Goal: Navigation & Orientation: Find specific page/section

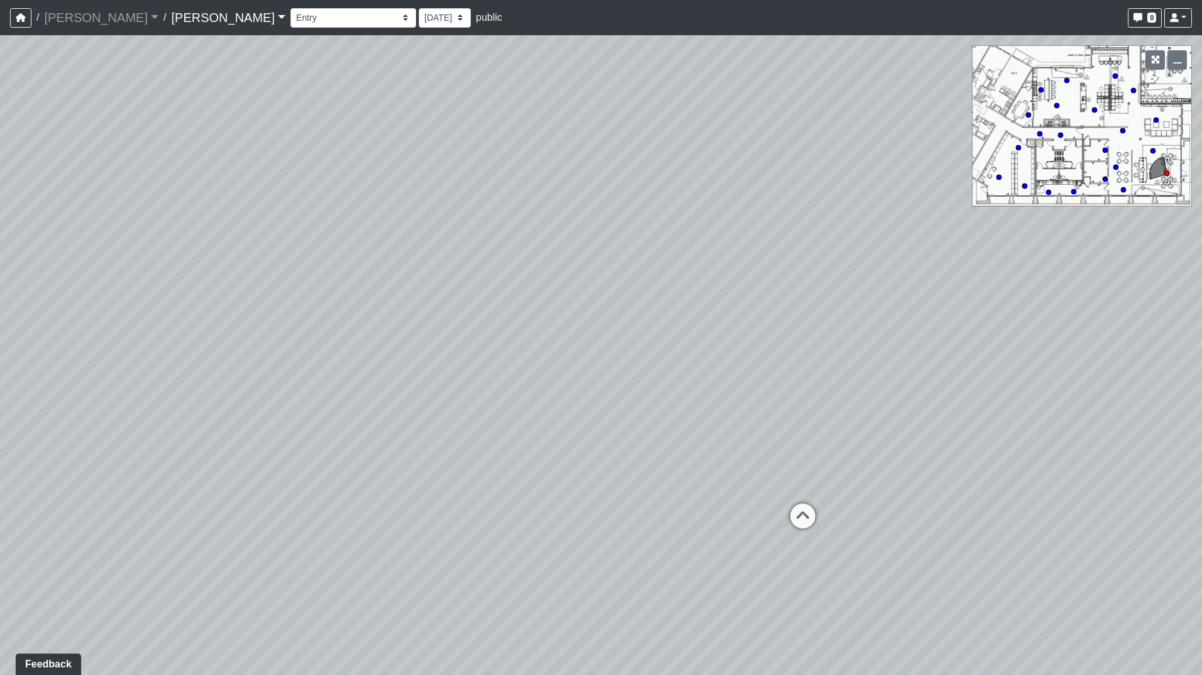
click at [1136, 89] on icon at bounding box center [1133, 90] width 6 height 6
drag, startPoint x: 881, startPoint y: 275, endPoint x: 240, endPoint y: 268, distance: 640.7
click at [241, 267] on div "Loading... Seating Loading... Workroom Entry Loading... Exterior - Leasing Entr…" at bounding box center [601, 355] width 1202 height 640
click at [670, 370] on div "Loading... Seating Loading... Workroom Entry Loading... Exterior - Leasing Entr…" at bounding box center [601, 355] width 1202 height 640
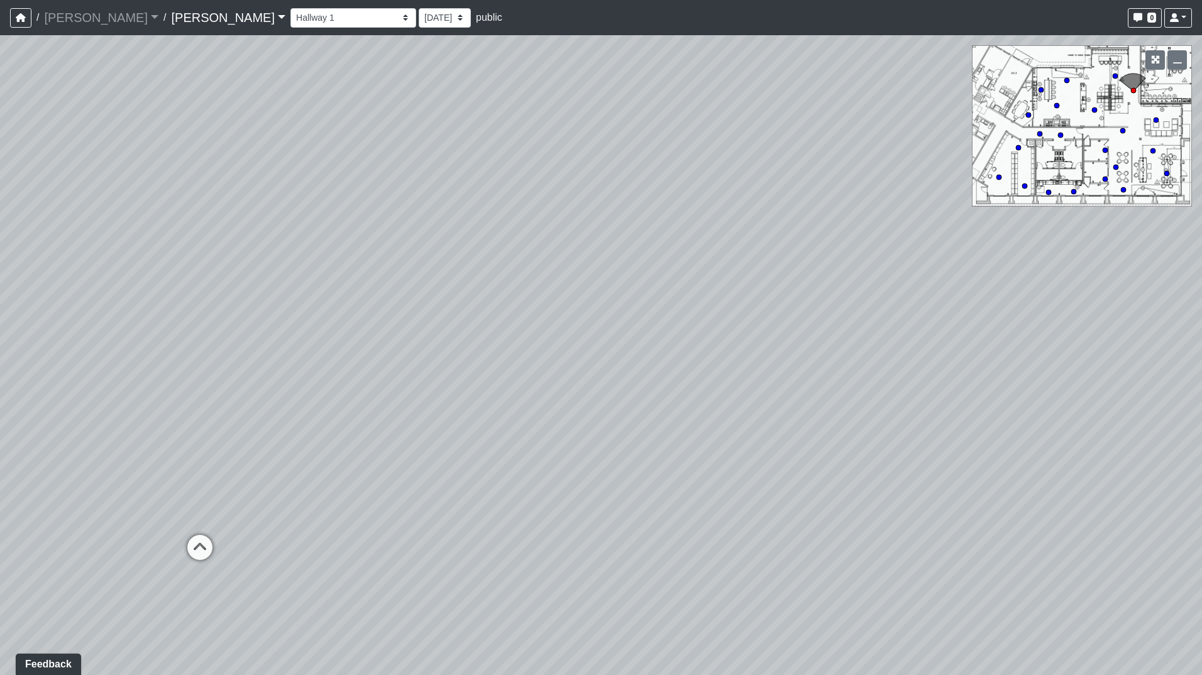
drag, startPoint x: 1084, startPoint y: 118, endPoint x: 1076, endPoint y: 143, distance: 25.7
click at [1076, 143] on div "Loading... Seating Loading... Workroom Entry Loading... Exterior - Leasing Entr…" at bounding box center [601, 355] width 1202 height 640
click at [1158, 60] on icon "button" at bounding box center [1155, 59] width 9 height 9
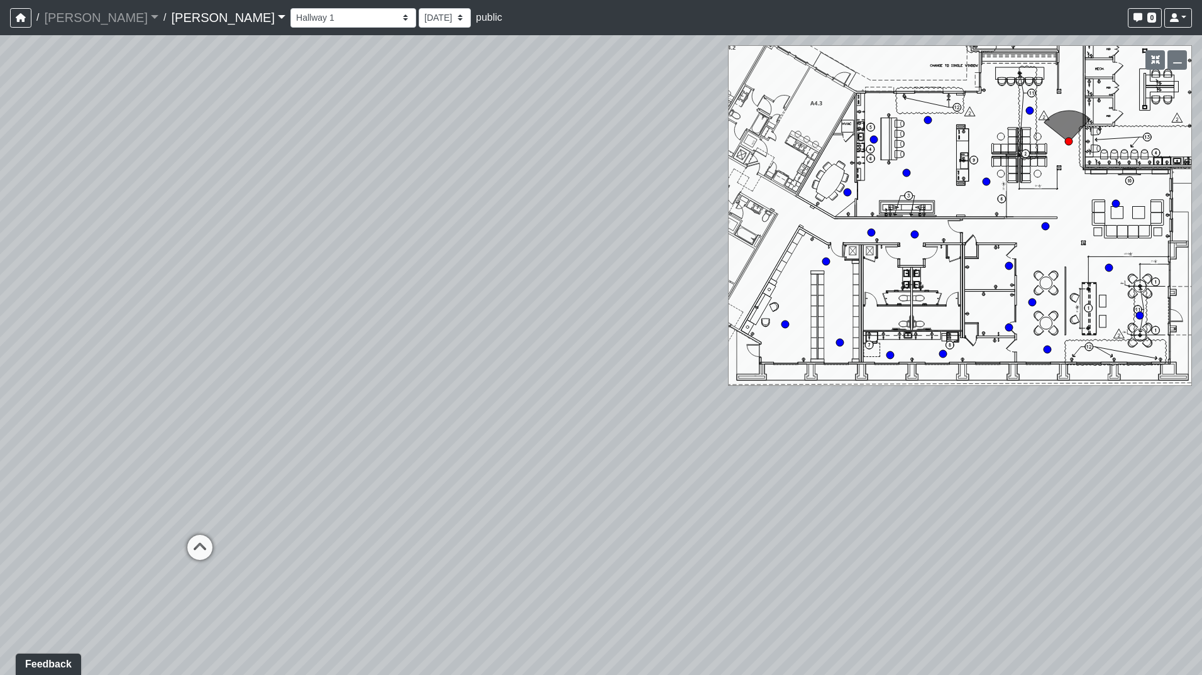
drag, startPoint x: 1066, startPoint y: 83, endPoint x: 1056, endPoint y: 119, distance: 37.7
click at [1056, 119] on div "Loading... Seating Loading... Workroom Entry Loading... Exterior - Leasing Entr…" at bounding box center [601, 355] width 1202 height 640
click at [290, 19] on select "Booth Clubroom Counter Coffee Bar Dining Room Hallway 1 TV Wall Windows Corn Ho…" at bounding box center [353, 17] width 126 height 19
click at [290, 8] on select "Booth Clubroom Counter Coffee Bar Dining Room Hallway 1 TV Wall Windows Corn Ho…" at bounding box center [353, 17] width 126 height 19
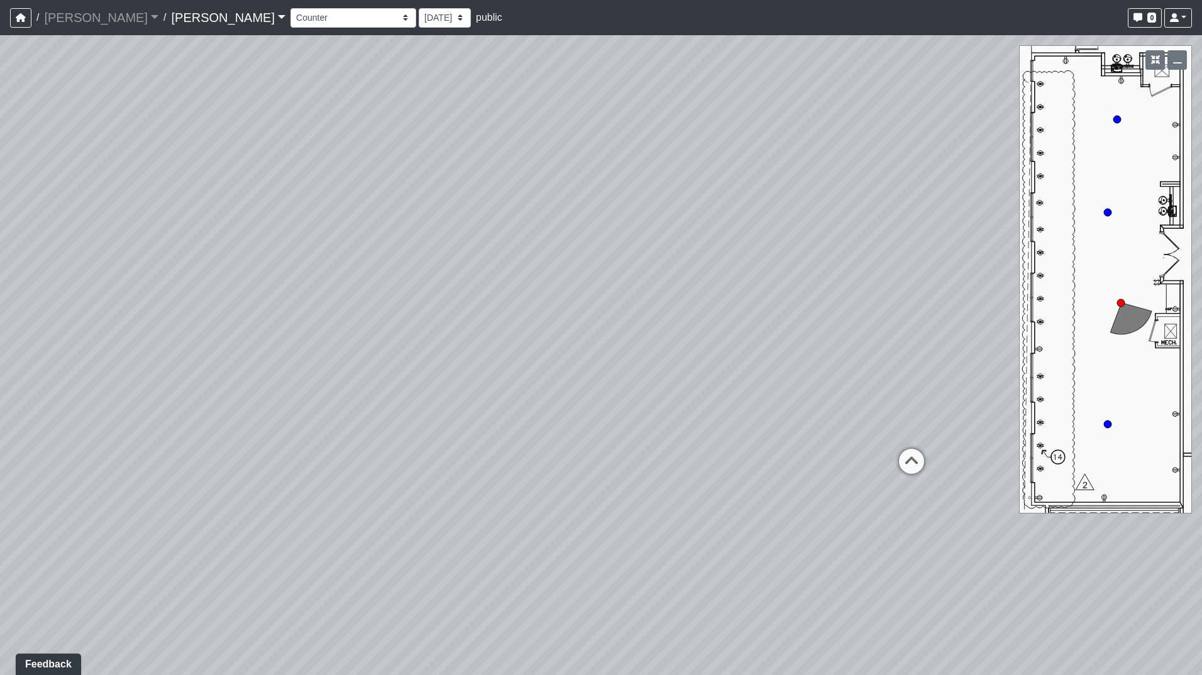
drag, startPoint x: 718, startPoint y: 299, endPoint x: 324, endPoint y: 227, distance: 400.2
click at [26, 209] on div "Loading... Seating Loading... Workroom Entry Loading... Exterior - Leasing Entr…" at bounding box center [601, 355] width 1202 height 640
drag, startPoint x: 665, startPoint y: 251, endPoint x: 324, endPoint y: 291, distance: 343.7
click at [216, 291] on div "Loading... Seating Loading... Workroom Entry Loading... Exterior - Leasing Entr…" at bounding box center [601, 355] width 1202 height 640
click at [581, 470] on icon at bounding box center [572, 471] width 38 height 38
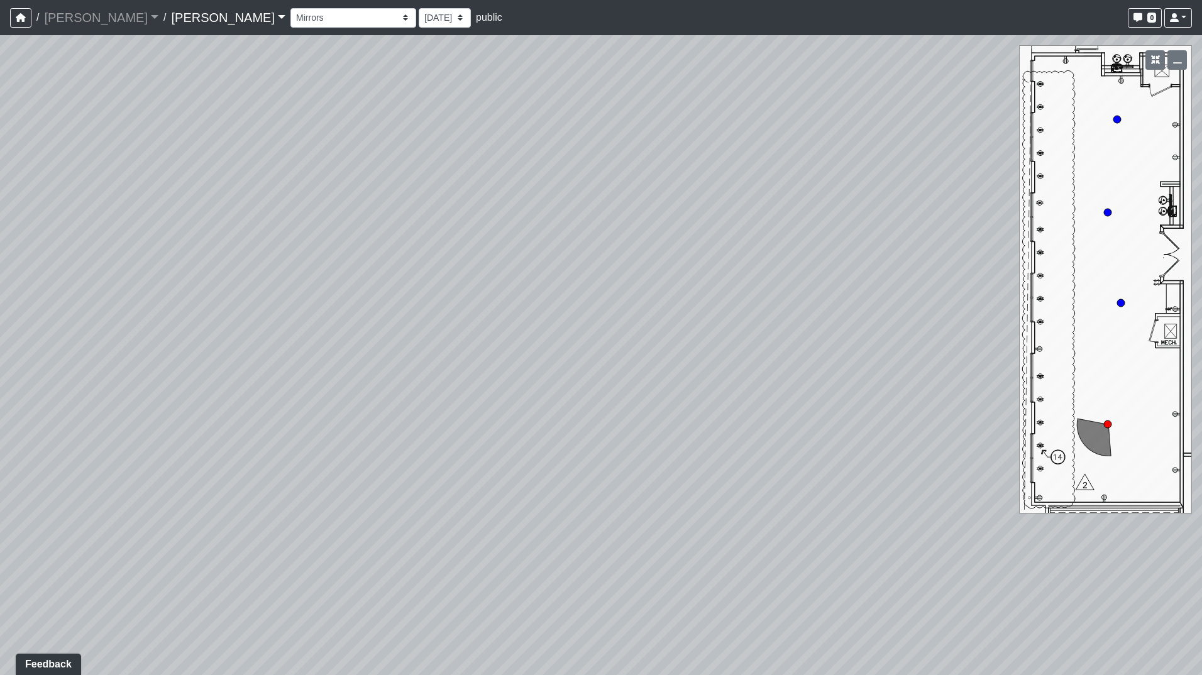
drag, startPoint x: 604, startPoint y: 306, endPoint x: 202, endPoint y: 267, distance: 403.7
click at [203, 266] on div "Loading... Seating Loading... Workroom Entry Loading... Exterior - Leasing Entr…" at bounding box center [601, 355] width 1202 height 640
drag, startPoint x: 589, startPoint y: 289, endPoint x: 214, endPoint y: 331, distance: 377.7
click at [214, 329] on div "Loading... Seating Loading... Workroom Entry Loading... Exterior - Leasing Entr…" at bounding box center [601, 355] width 1202 height 640
drag, startPoint x: 893, startPoint y: 439, endPoint x: 902, endPoint y: 441, distance: 9.2
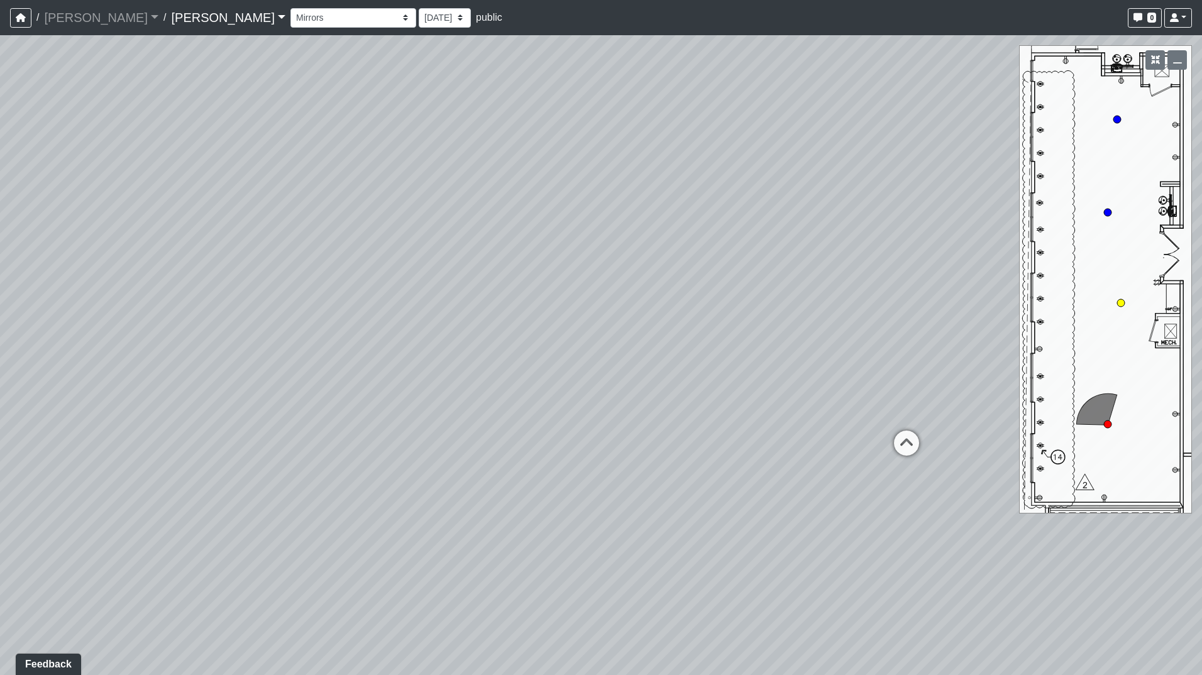
click at [896, 440] on icon at bounding box center [907, 450] width 38 height 38
drag, startPoint x: 429, startPoint y: 353, endPoint x: 412, endPoint y: 330, distance: 29.2
click at [412, 330] on div "Loading... Seating Loading... Workroom Entry Loading... Exterior - Leasing Entr…" at bounding box center [601, 355] width 1202 height 640
click at [790, 428] on icon at bounding box center [800, 445] width 38 height 38
select select "2niSjeNCPZQGjkUeDFTaCe"
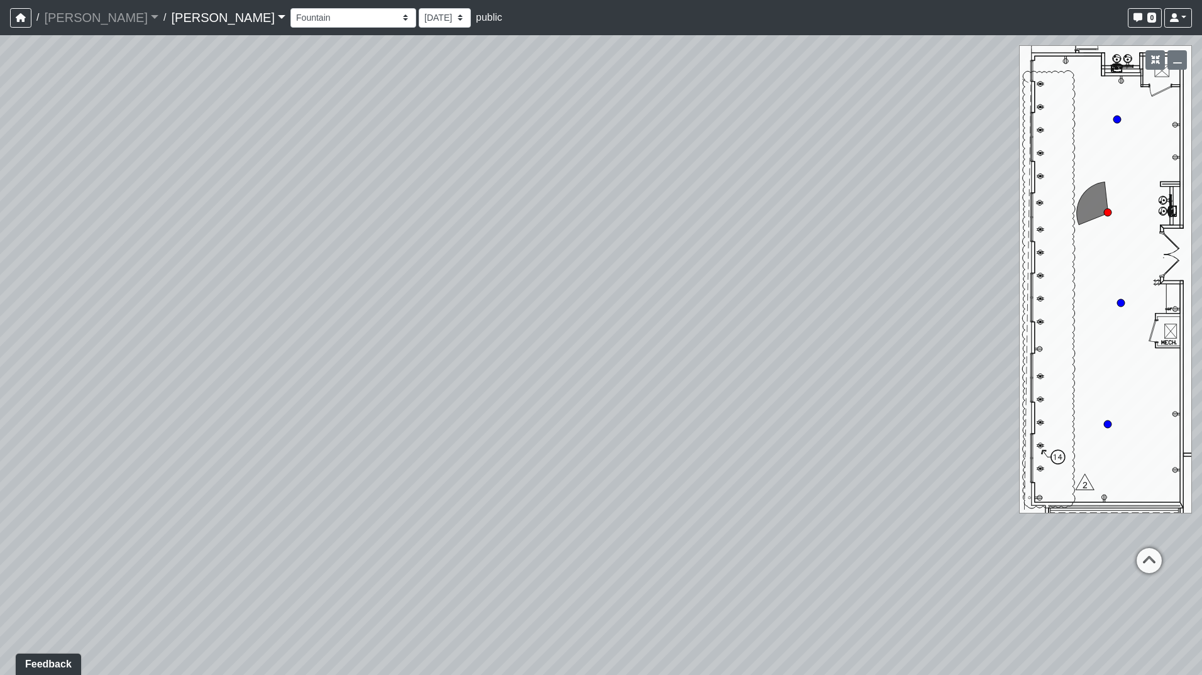
drag, startPoint x: 910, startPoint y: 356, endPoint x: 947, endPoint y: 361, distance: 37.4
click at [948, 361] on div "Loading... Seating Loading... Workroom Entry Loading... Exterior - Leasing Entr…" at bounding box center [601, 355] width 1202 height 640
drag, startPoint x: 761, startPoint y: 352, endPoint x: 489, endPoint y: 327, distance: 272.8
click at [404, 326] on div "Loading... Seating Loading... Workroom Entry Loading... Exterior - Leasing Entr…" at bounding box center [601, 355] width 1202 height 640
drag, startPoint x: 804, startPoint y: 285, endPoint x: 897, endPoint y: 277, distance: 94.0
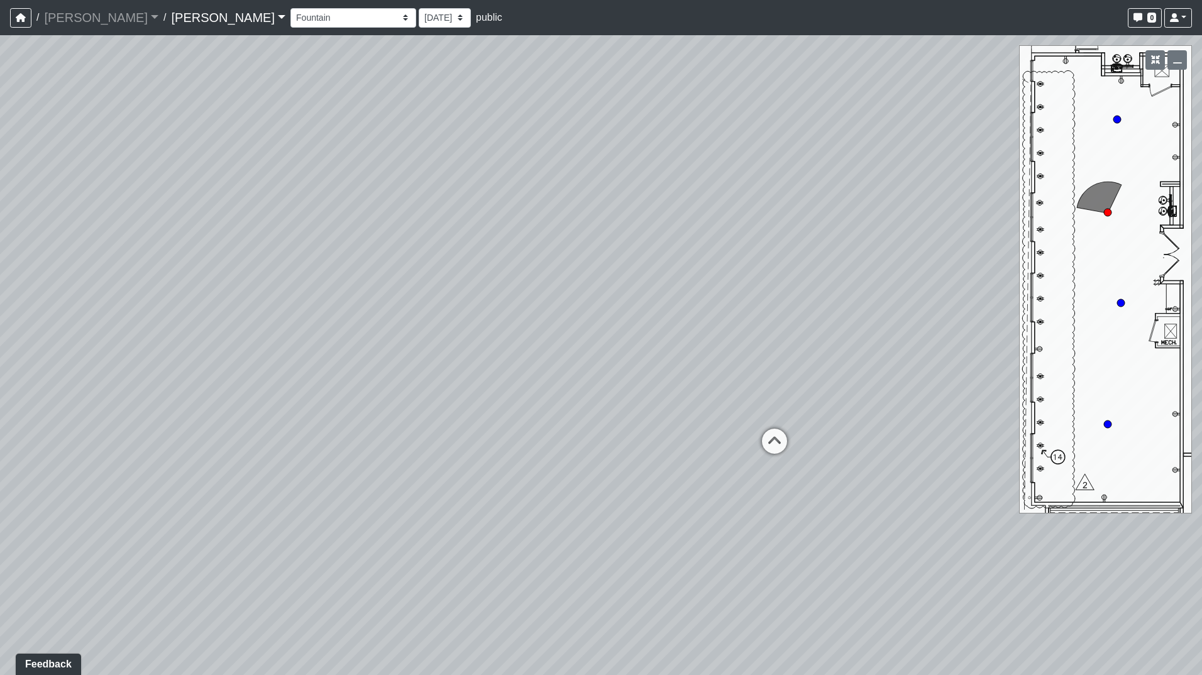
click at [870, 277] on div "Loading... Seating Loading... Workroom Entry Loading... Exterior - Leasing Entr…" at bounding box center [601, 355] width 1202 height 640
drag, startPoint x: 654, startPoint y: 273, endPoint x: 915, endPoint y: 290, distance: 262.1
click at [787, 273] on div "Loading... Seating Loading... Workroom Entry Loading... Exterior - Leasing Entr…" at bounding box center [601, 355] width 1202 height 640
